Goal: Transaction & Acquisition: Purchase product/service

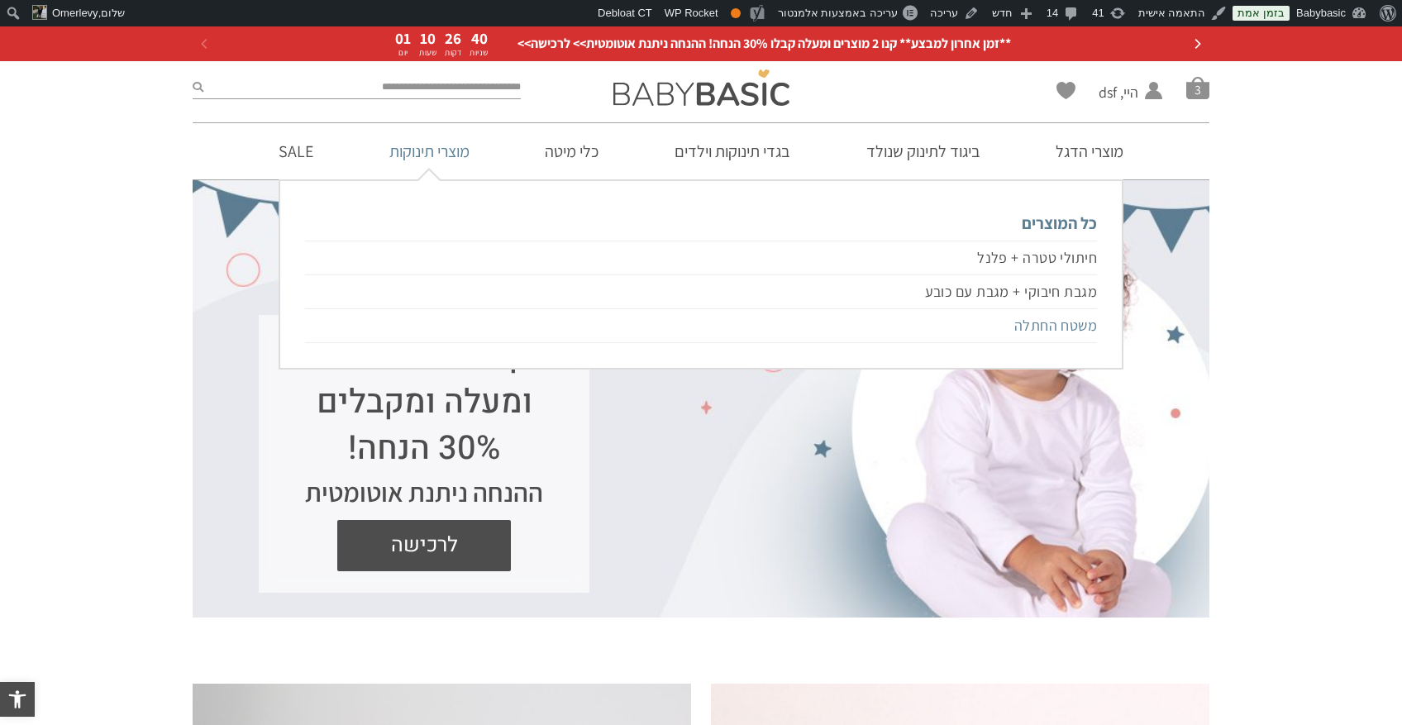
click at [1074, 321] on link "משטח החתלה" at bounding box center [701, 326] width 792 height 34
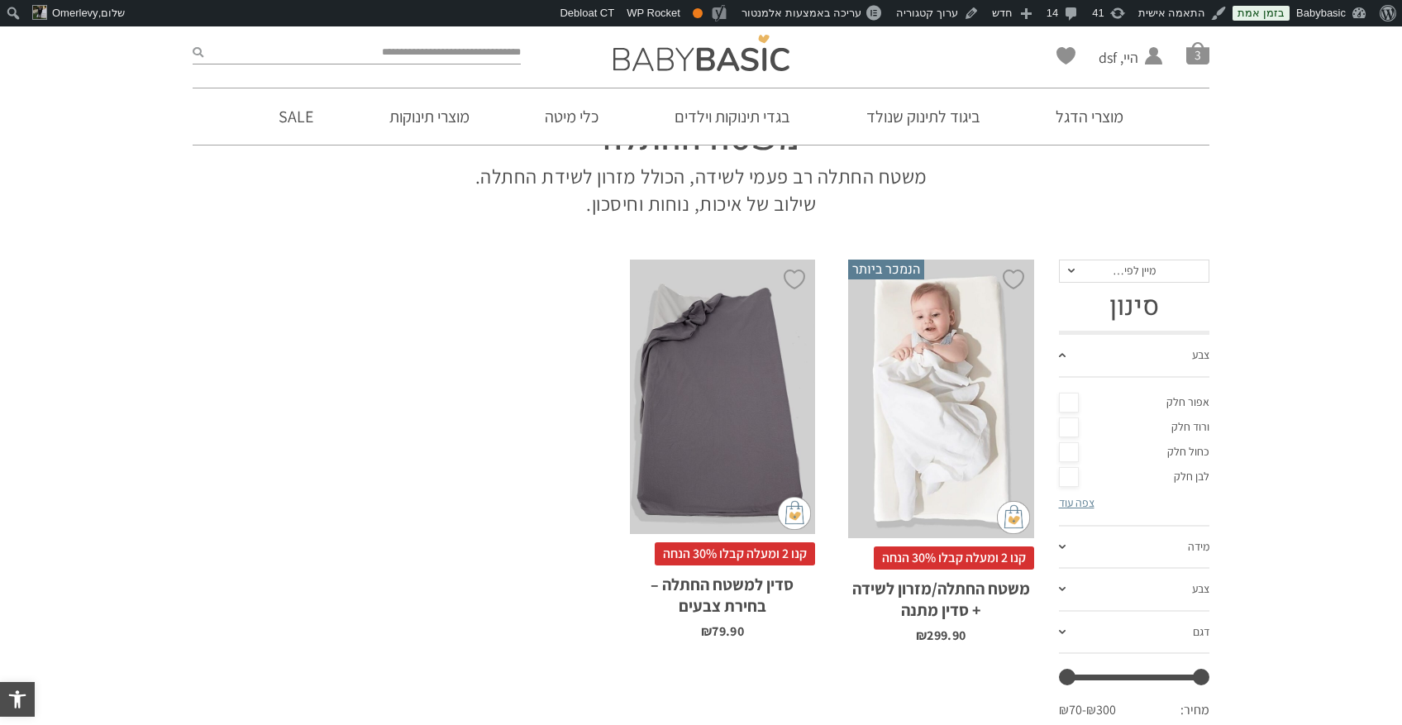
scroll to position [114, 0]
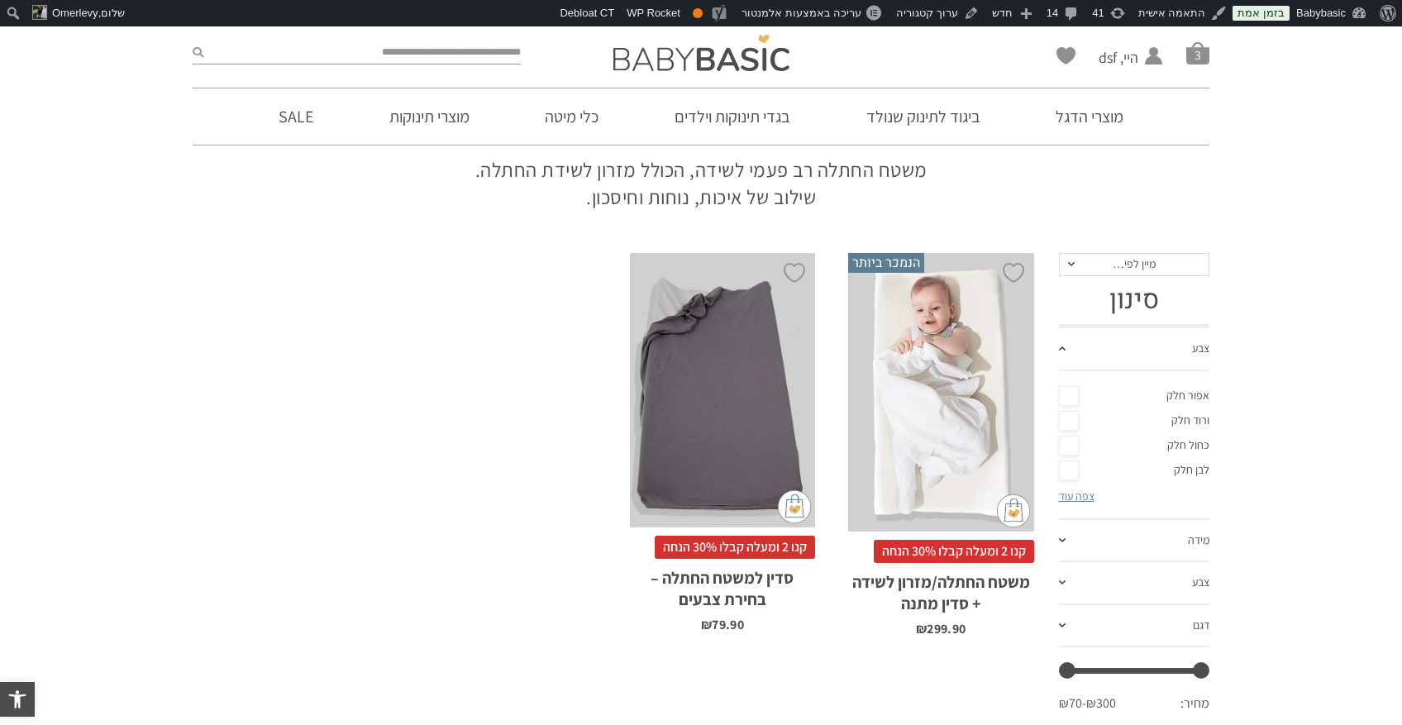
click at [915, 416] on div "x בחירת סדין מתנה סדין למשטח החתלה אפור סדין למשטח החתלה ורוד סדין למשטח החתלה …" at bounding box center [940, 392] width 185 height 279
